Goal: Navigation & Orientation: Find specific page/section

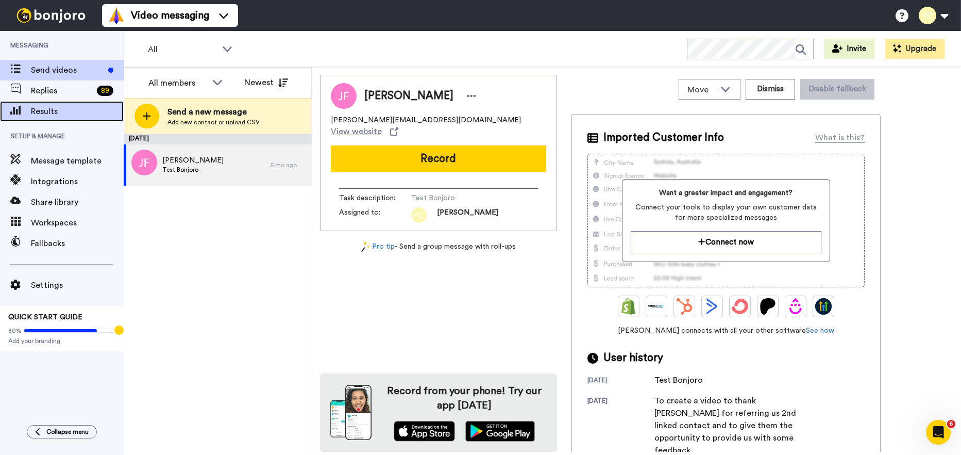
click at [73, 114] on span "Results" at bounding box center [77, 111] width 93 height 12
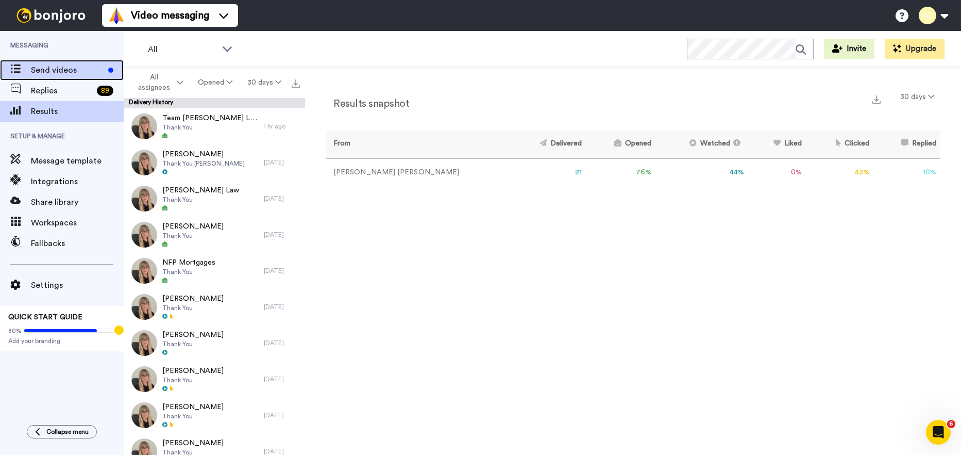
click at [74, 60] on div "Send videos" at bounding box center [62, 70] width 124 height 21
